Goal: Task Accomplishment & Management: Complete application form

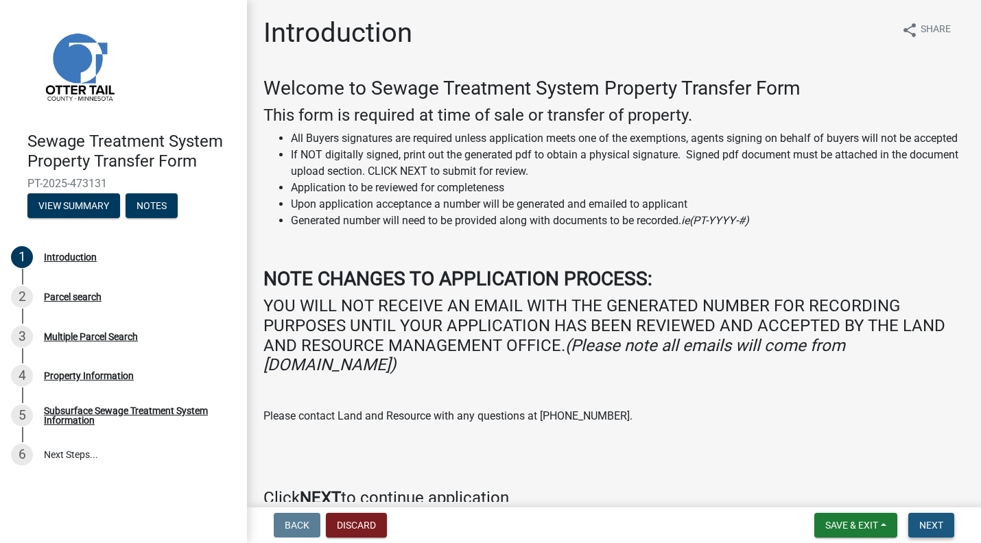
click at [932, 520] on span "Next" at bounding box center [931, 525] width 24 height 11
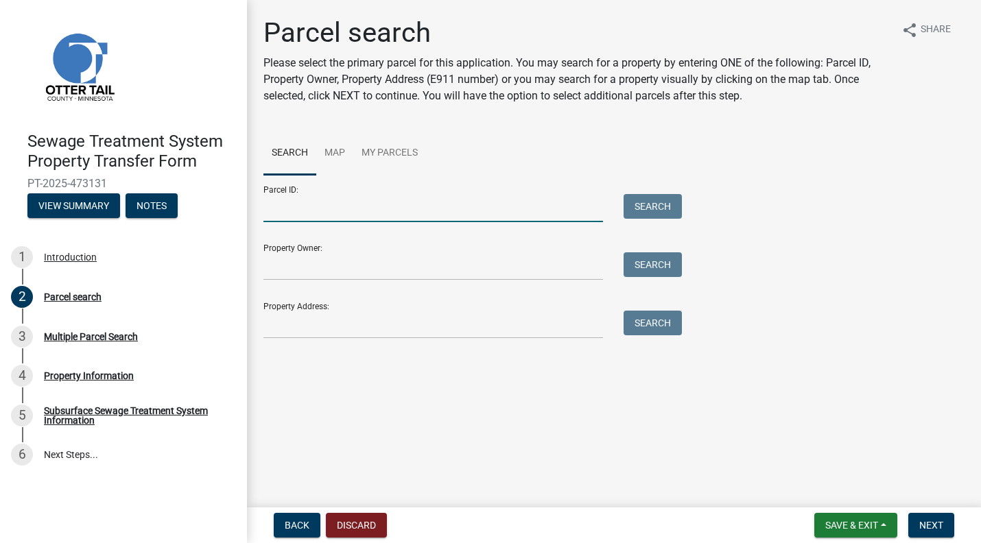
click at [416, 211] on input "Parcel ID:" at bounding box center [433, 208] width 340 height 28
type input "37000991288000"
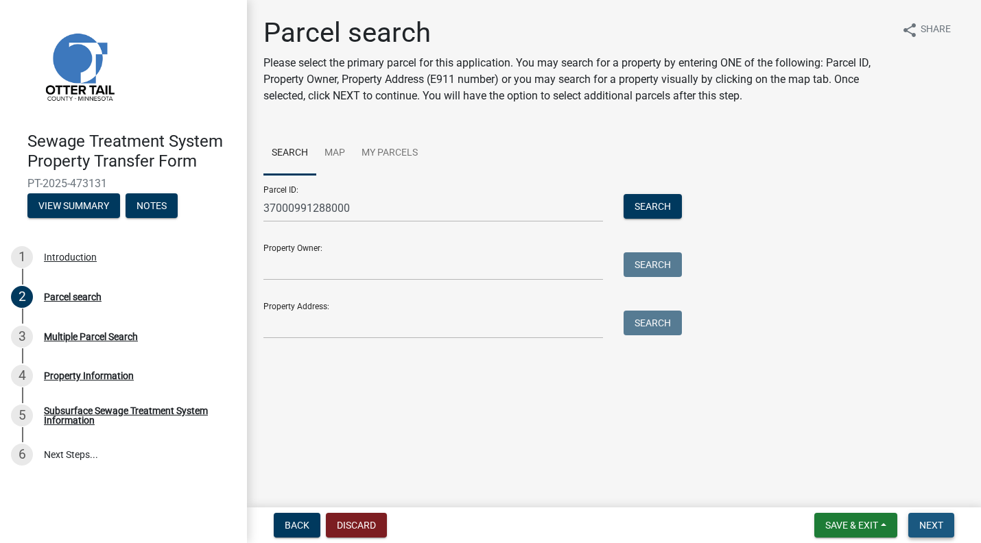
click at [936, 520] on span "Next" at bounding box center [931, 525] width 24 height 11
click at [653, 200] on button "Search" at bounding box center [653, 206] width 58 height 25
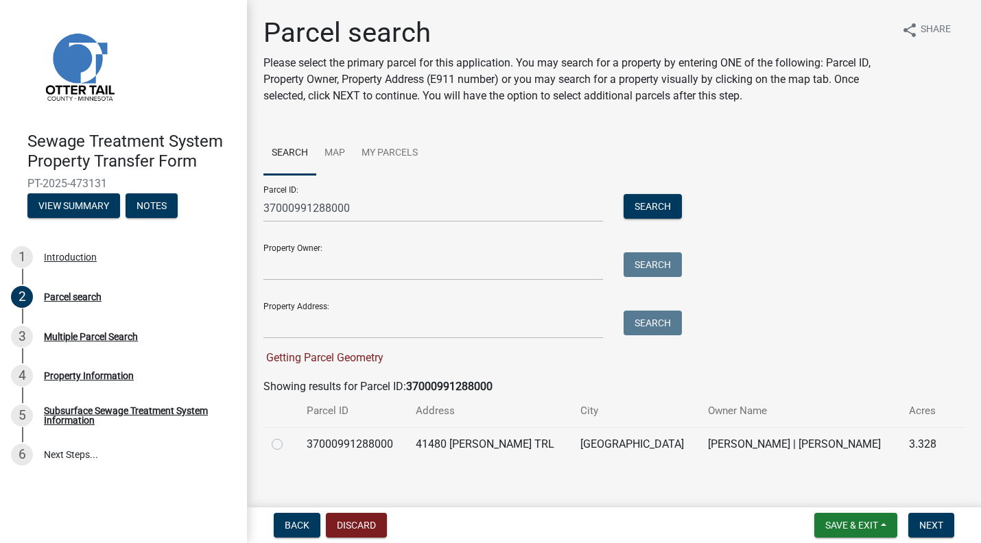
click at [288, 436] on label at bounding box center [288, 436] width 0 height 0
click at [288, 445] on input "radio" at bounding box center [292, 440] width 9 height 9
radio input "true"
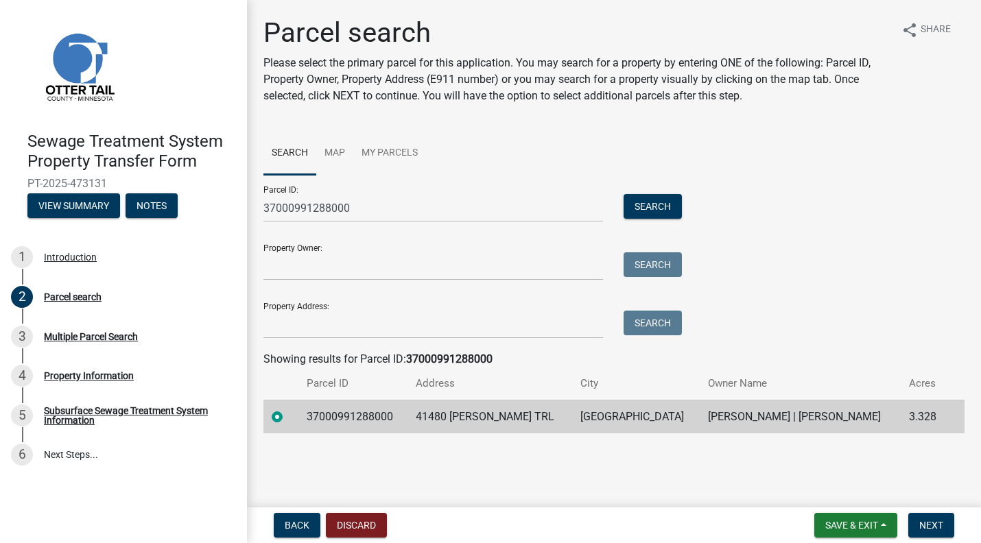
click at [961, 520] on div "Back Discard Save & Exit Save Save & Exit Next" at bounding box center [614, 525] width 712 height 25
click at [945, 521] on button "Next" at bounding box center [931, 525] width 46 height 25
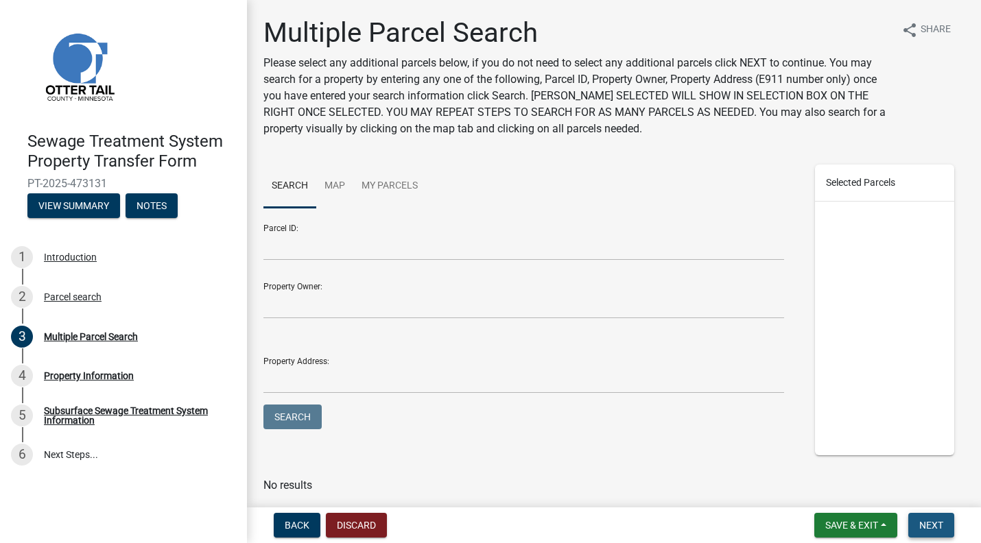
click at [926, 521] on span "Next" at bounding box center [931, 525] width 24 height 11
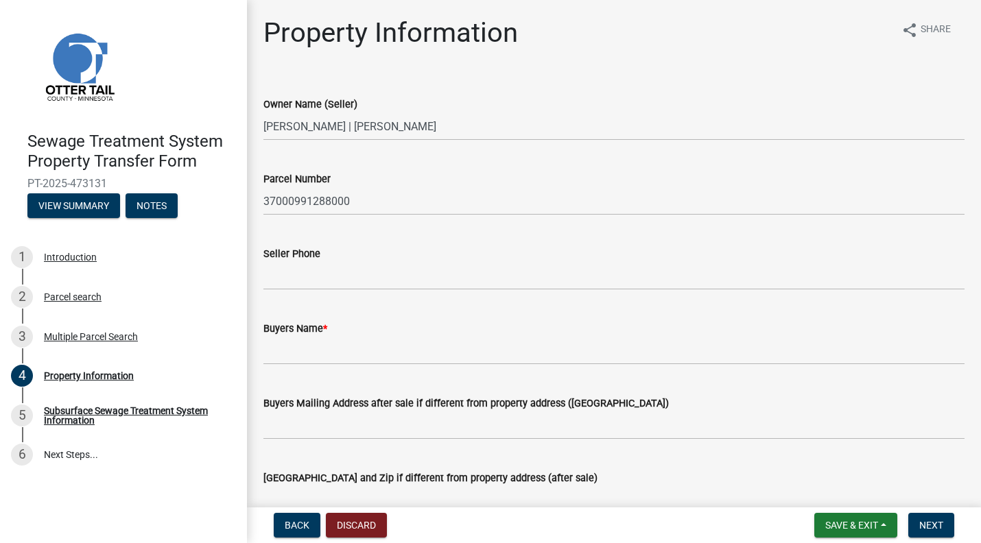
scroll to position [69, 0]
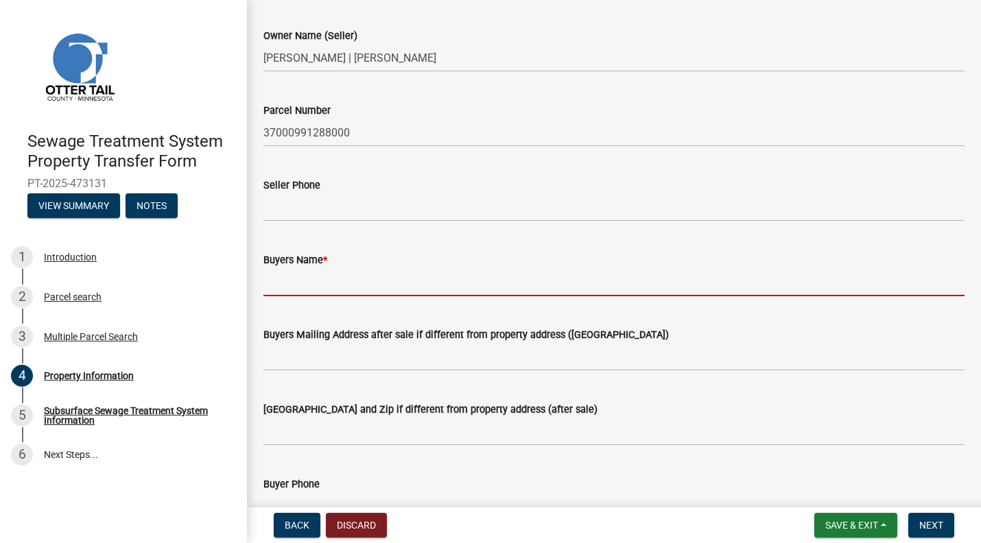
click at [410, 281] on input "Buyers Name *" at bounding box center [613, 282] width 701 height 28
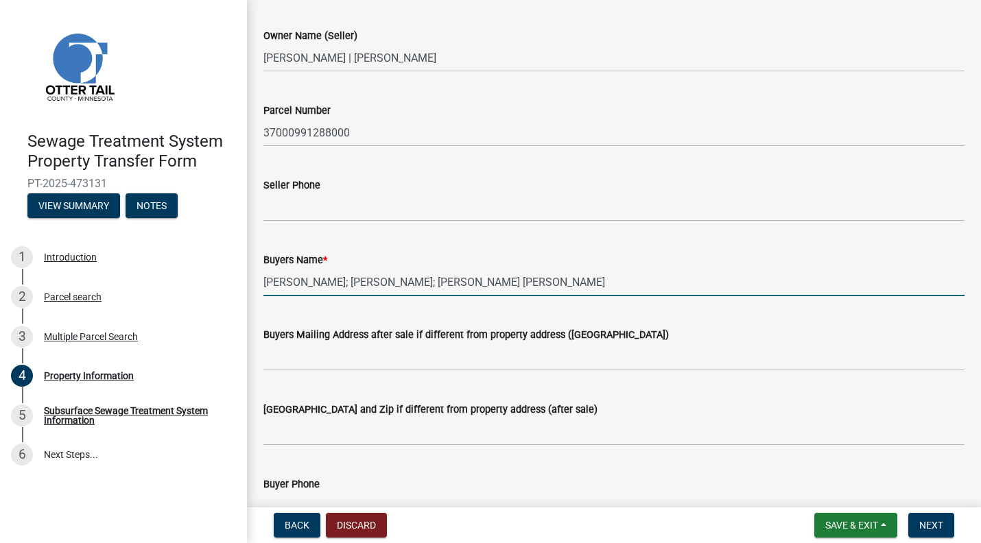
type input "[PERSON_NAME]; [PERSON_NAME]; [PERSON_NAME] [PERSON_NAME]"
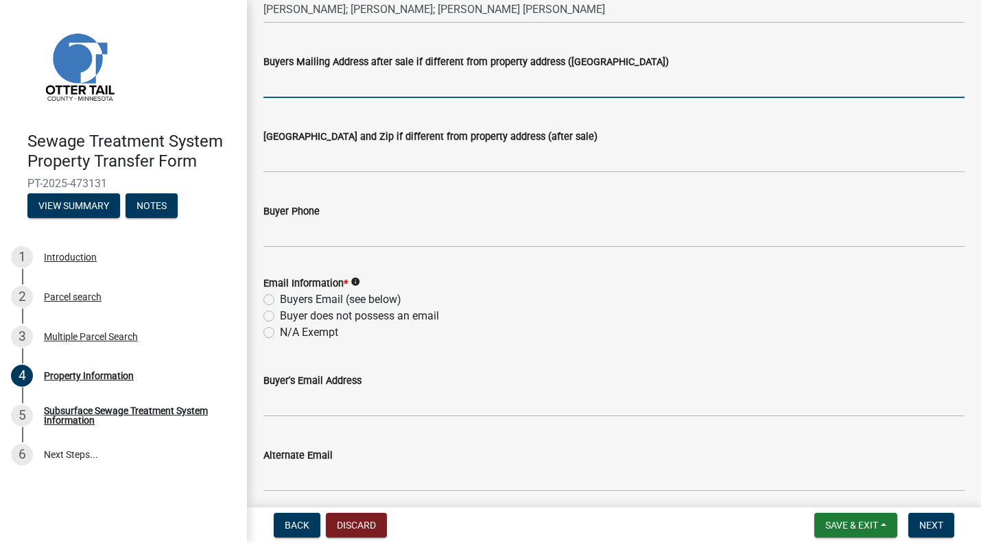
scroll to position [480, 0]
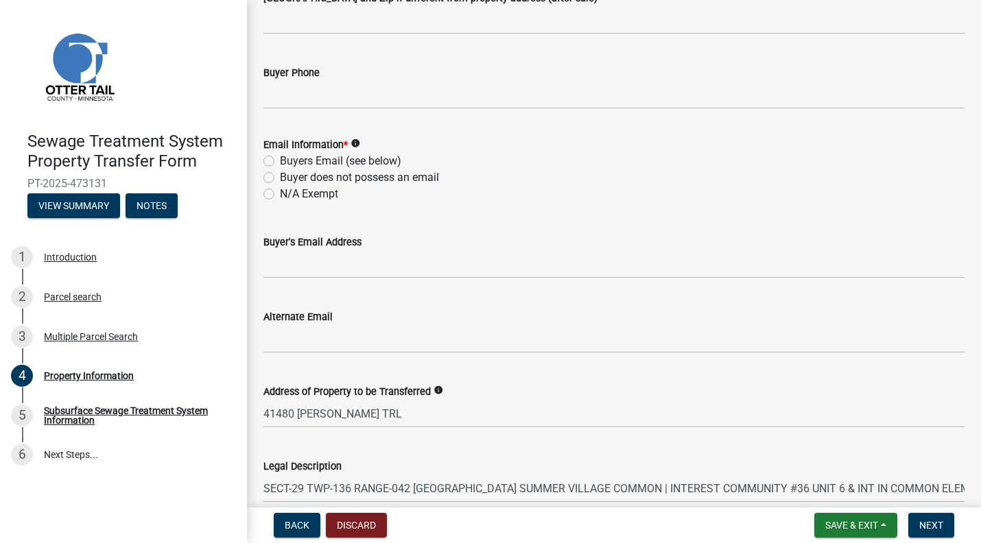
click at [325, 196] on label "N/A Exempt" at bounding box center [309, 194] width 58 height 16
click at [289, 195] on input "N/A Exempt" at bounding box center [284, 190] width 9 height 9
radio input "true"
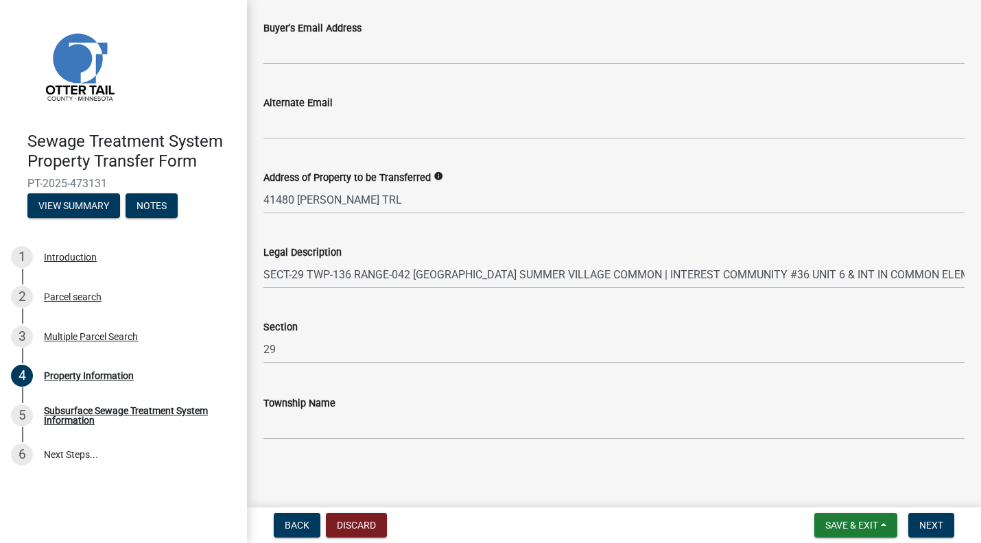
scroll to position [696, 0]
click at [938, 523] on span "Next" at bounding box center [931, 525] width 24 height 11
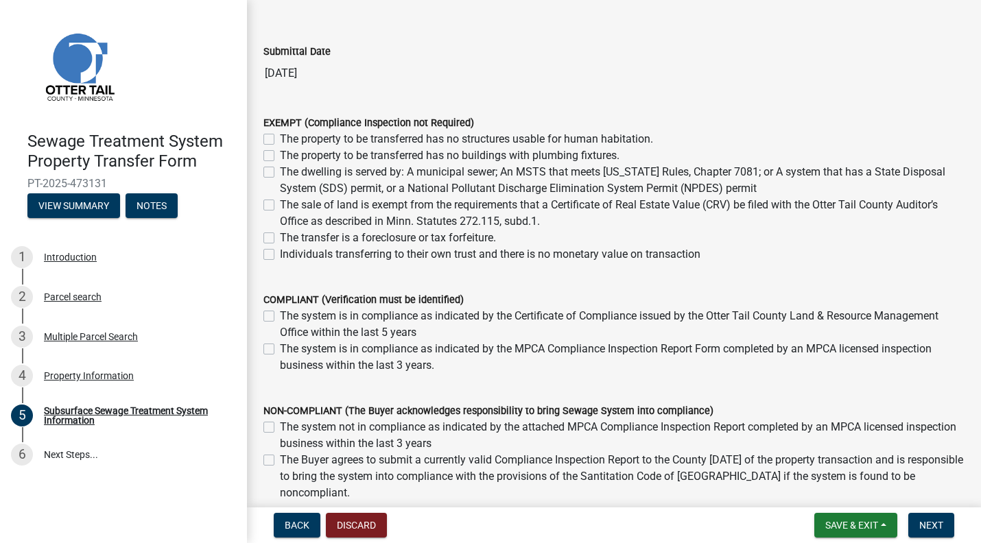
scroll to position [69, 0]
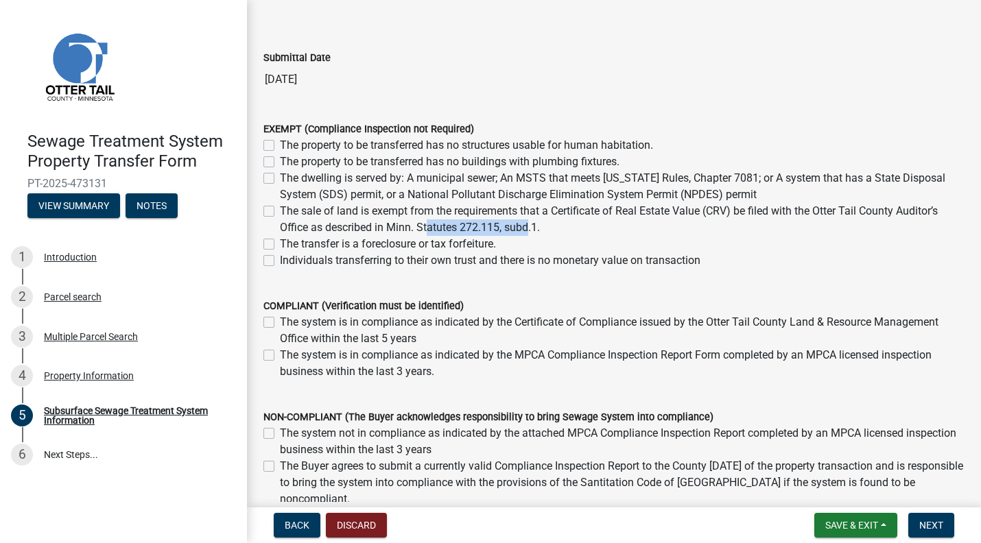
drag, startPoint x: 422, startPoint y: 258, endPoint x: 523, endPoint y: 264, distance: 101.7
click at [523, 236] on label "The sale of land is exempt from the requirements that a Certificate of Real Est…" at bounding box center [622, 219] width 685 height 33
drag, startPoint x: 389, startPoint y: 262, endPoint x: 536, endPoint y: 264, distance: 147.5
click at [537, 236] on label "The sale of land is exempt from the requirements that a Certificate of Real Est…" at bounding box center [622, 219] width 685 height 33
copy label "Minn. Statutes 272.115, subd.1"
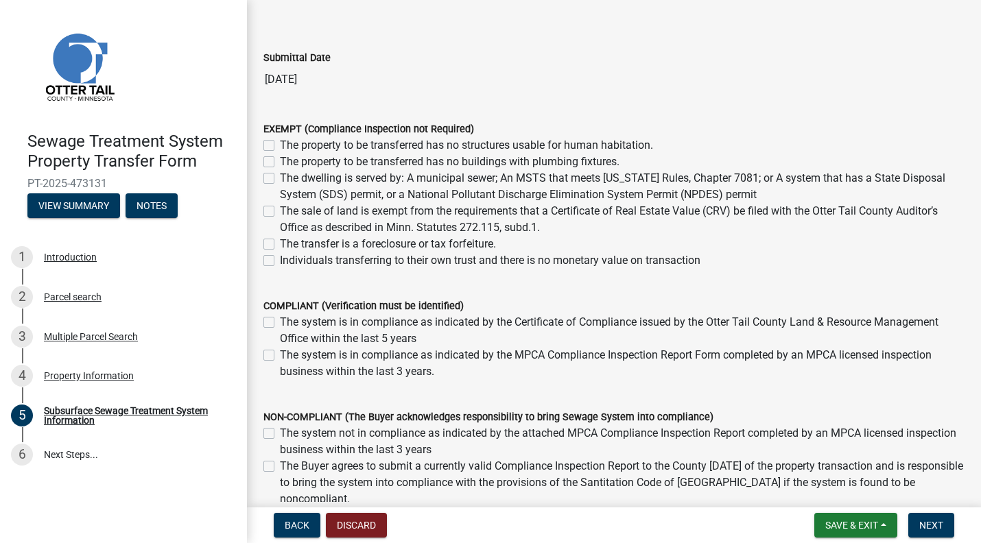
click at [665, 236] on label "The sale of land is exempt from the requirements that a Certificate of Real Est…" at bounding box center [622, 219] width 685 height 33
click at [289, 212] on input "The sale of land is exempt from the requirements that a Certificate of Real Est…" at bounding box center [284, 207] width 9 height 9
checkbox input "true"
checkbox input "false"
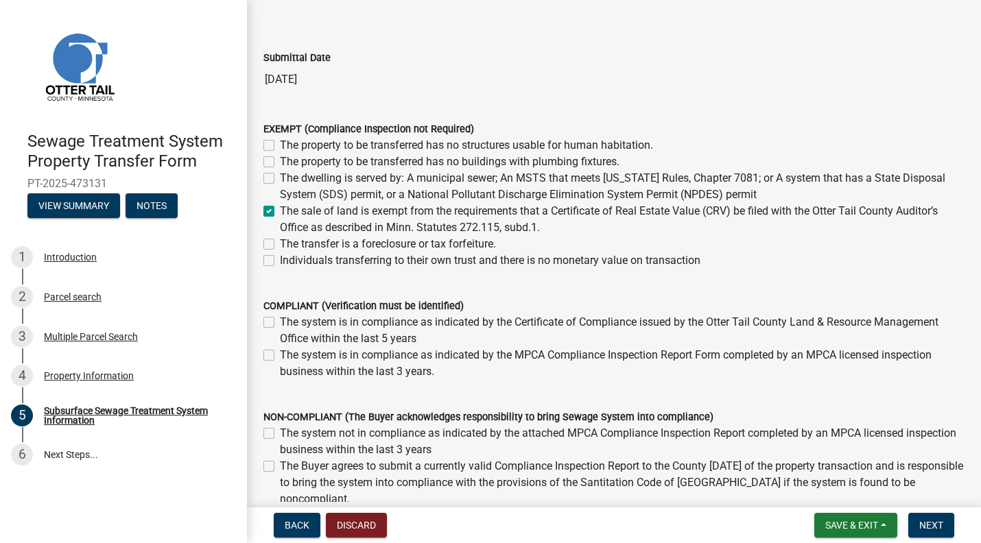
checkbox input "false"
checkbox input "true"
checkbox input "false"
click at [941, 530] on span "Next" at bounding box center [931, 525] width 24 height 11
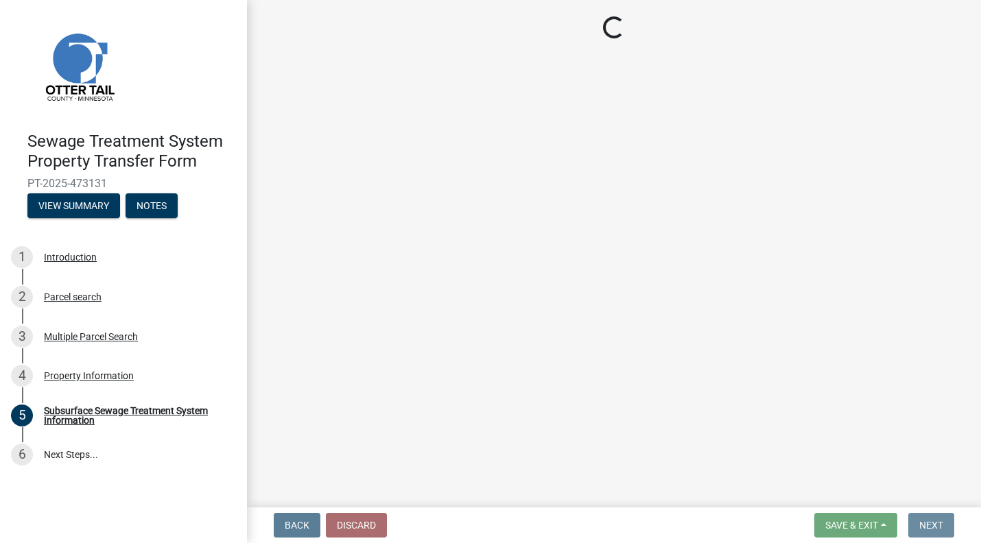
scroll to position [0, 0]
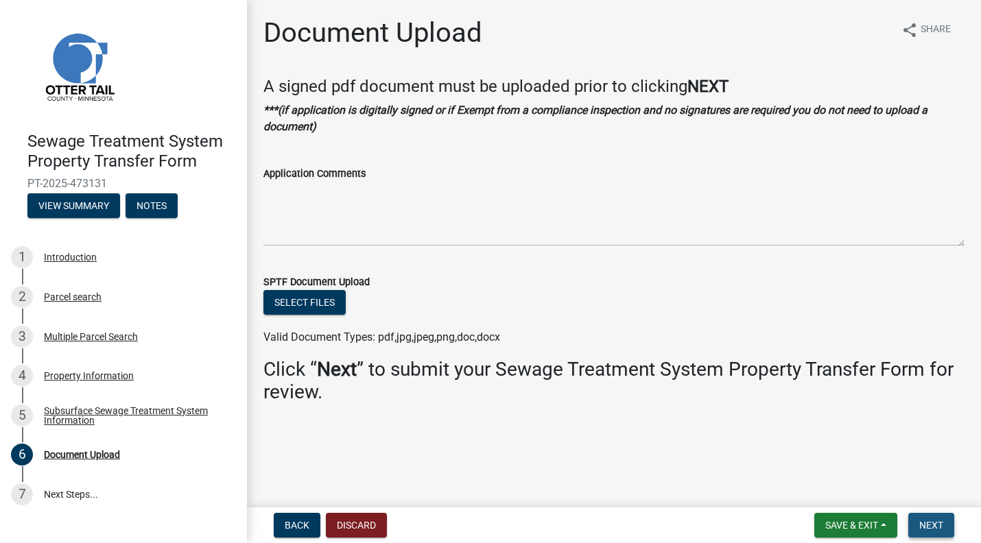
click at [936, 521] on span "Next" at bounding box center [931, 525] width 24 height 11
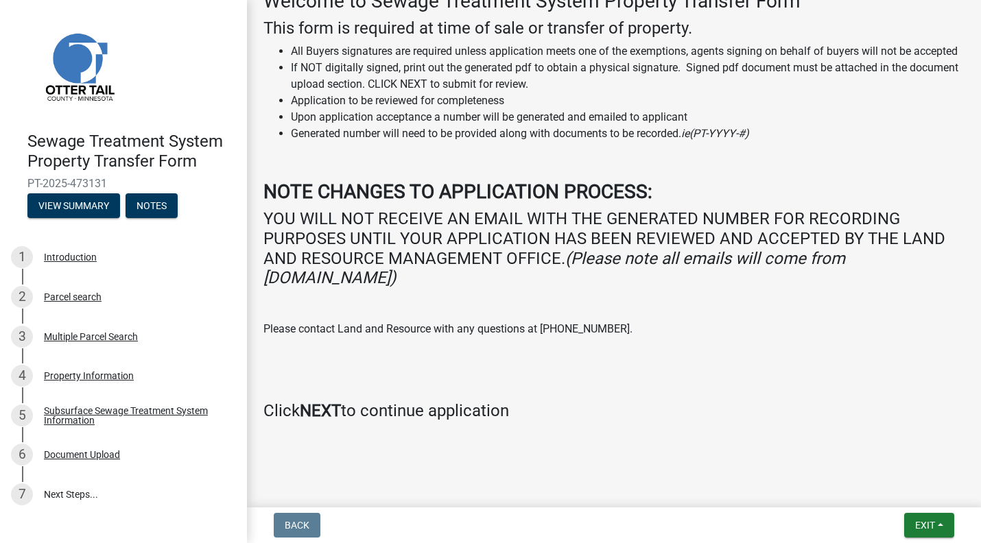
scroll to position [234, 0]
click at [69, 493] on link "7 Next Steps..." at bounding box center [123, 495] width 247 height 40
click at [97, 209] on button "View Summary" at bounding box center [73, 205] width 93 height 25
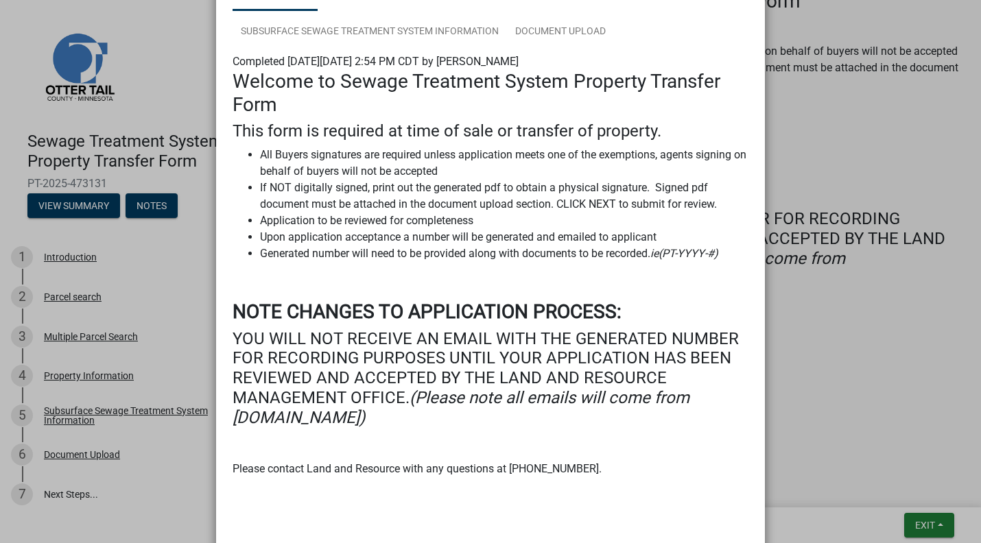
scroll to position [0, 0]
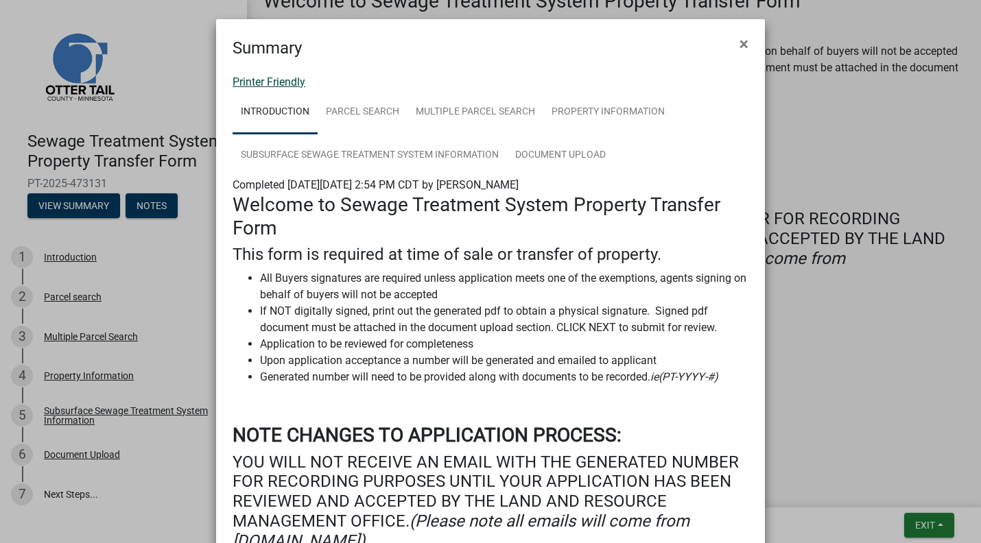
click at [289, 83] on link "Printer Friendly" at bounding box center [269, 81] width 73 height 13
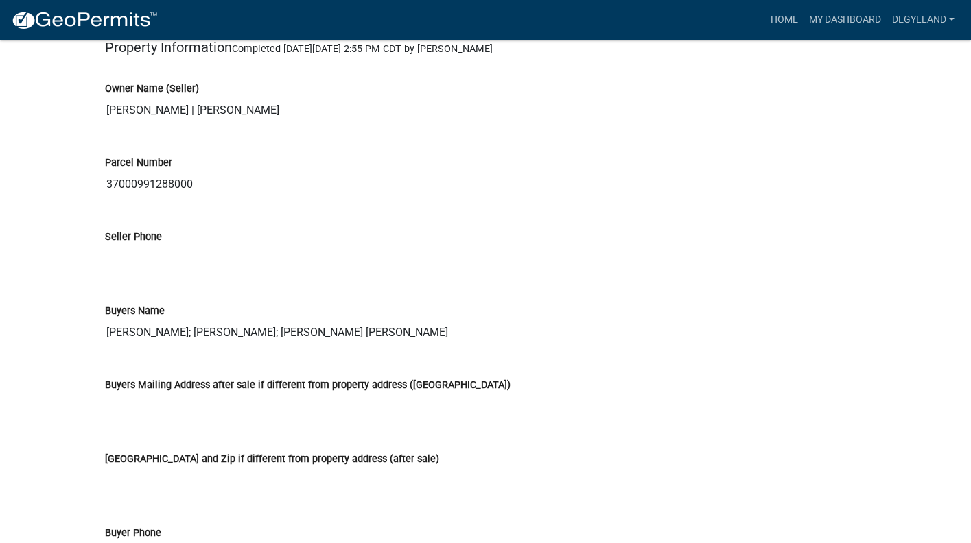
scroll to position [1540, 0]
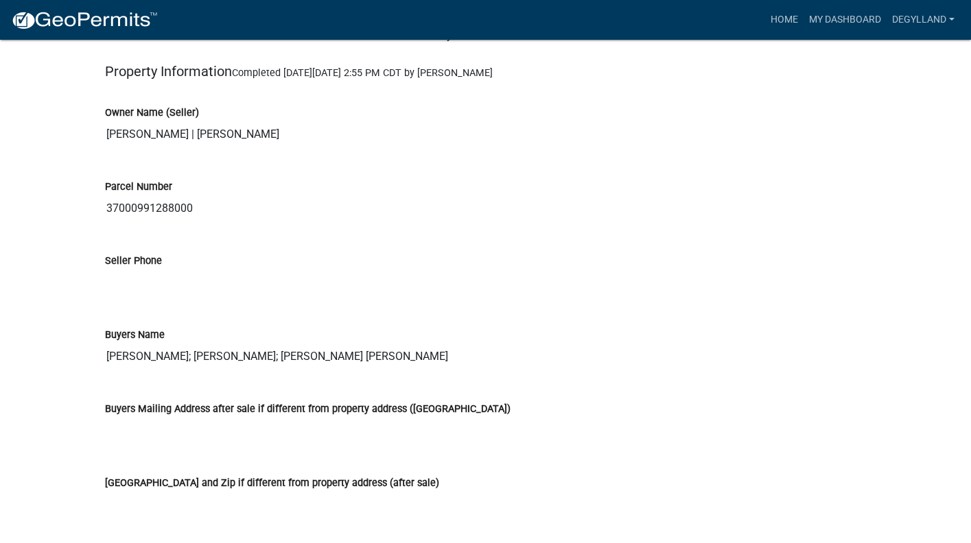
click at [166, 209] on input "37000991288000" at bounding box center [485, 208] width 761 height 27
click at [638, 204] on input "37000991288000" at bounding box center [485, 208] width 761 height 27
click at [707, 133] on input "[PERSON_NAME] | [PERSON_NAME]" at bounding box center [485, 134] width 761 height 27
click at [490, 294] on input "Seller Phone" at bounding box center [485, 282] width 761 height 27
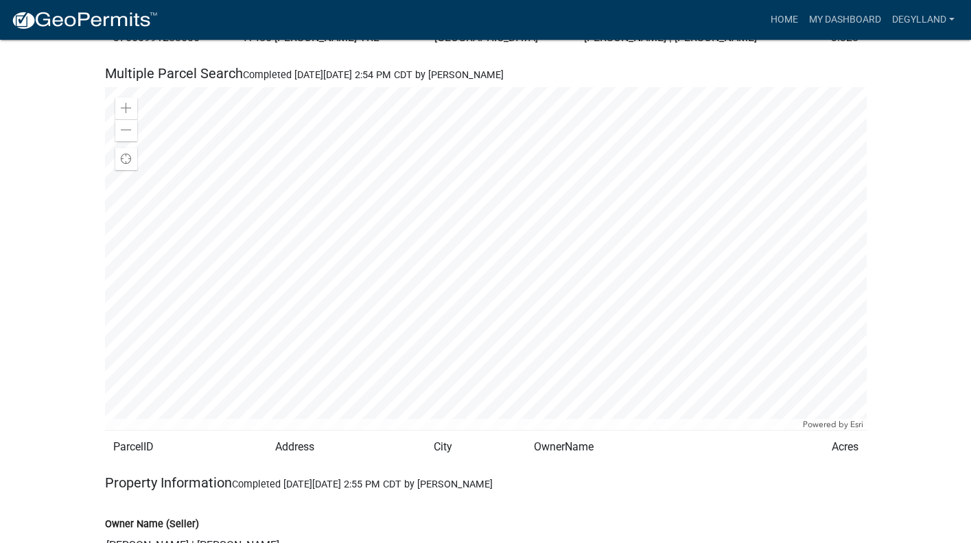
scroll to position [717, 0]
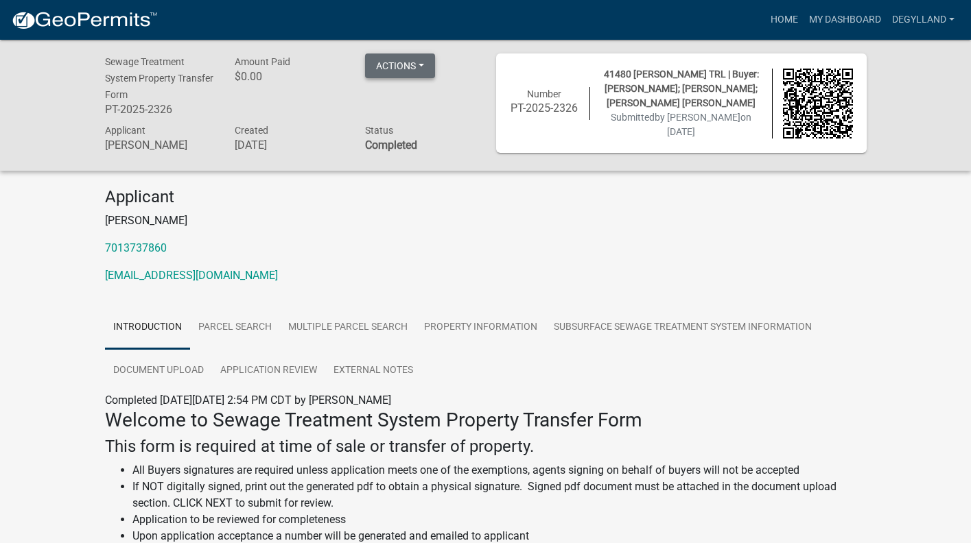
click at [410, 58] on button "Actions" at bounding box center [400, 66] width 70 height 25
click at [411, 99] on link "Printer Friendly" at bounding box center [420, 101] width 110 height 33
